Goal: Task Accomplishment & Management: Manage account settings

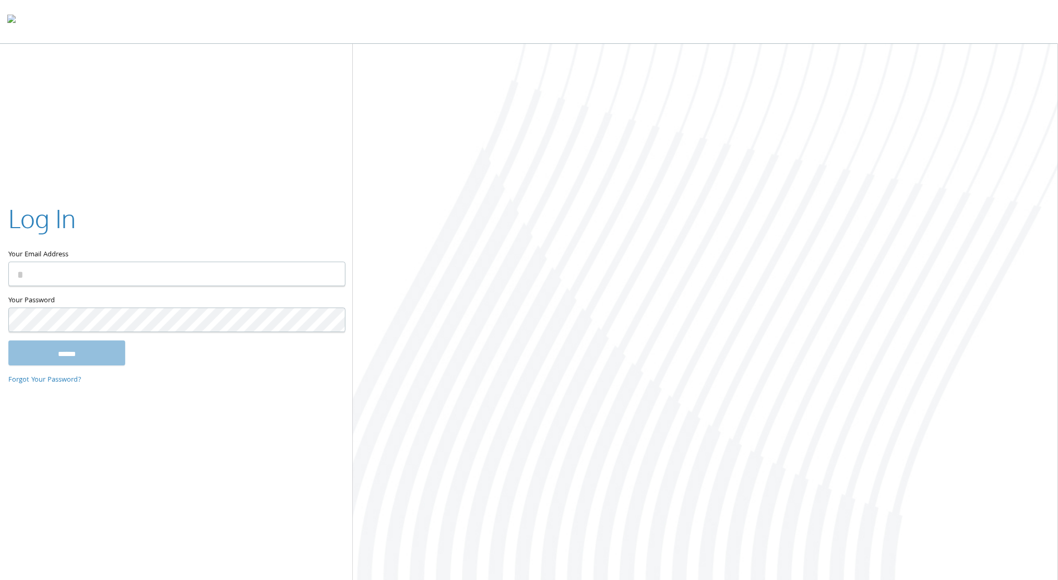
type input "**********"
click at [121, 355] on input "******" at bounding box center [66, 352] width 117 height 25
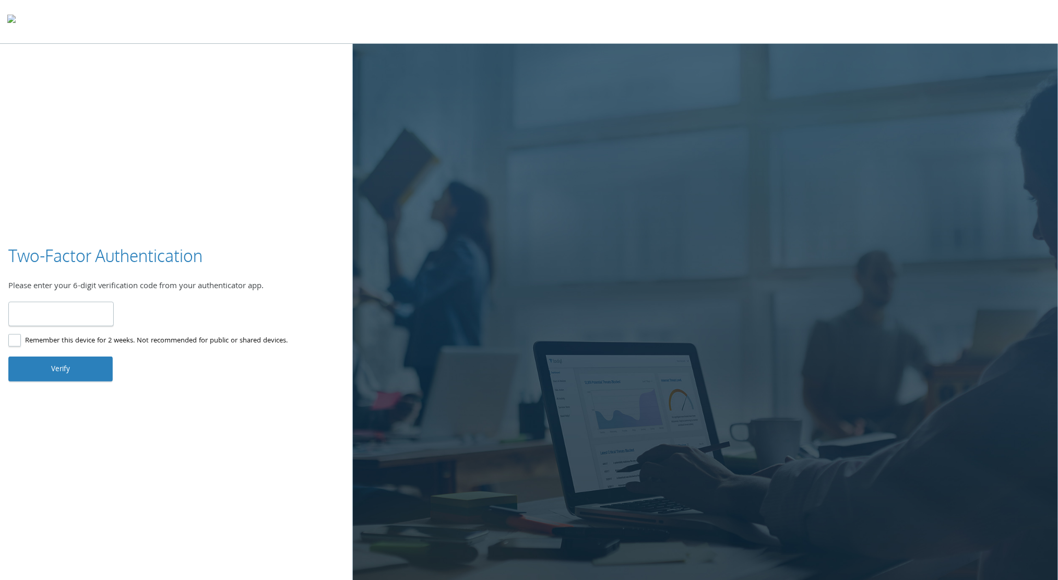
click at [55, 317] on input "number" at bounding box center [60, 314] width 105 height 25
type input "******"
